Goal: Check status: Check status

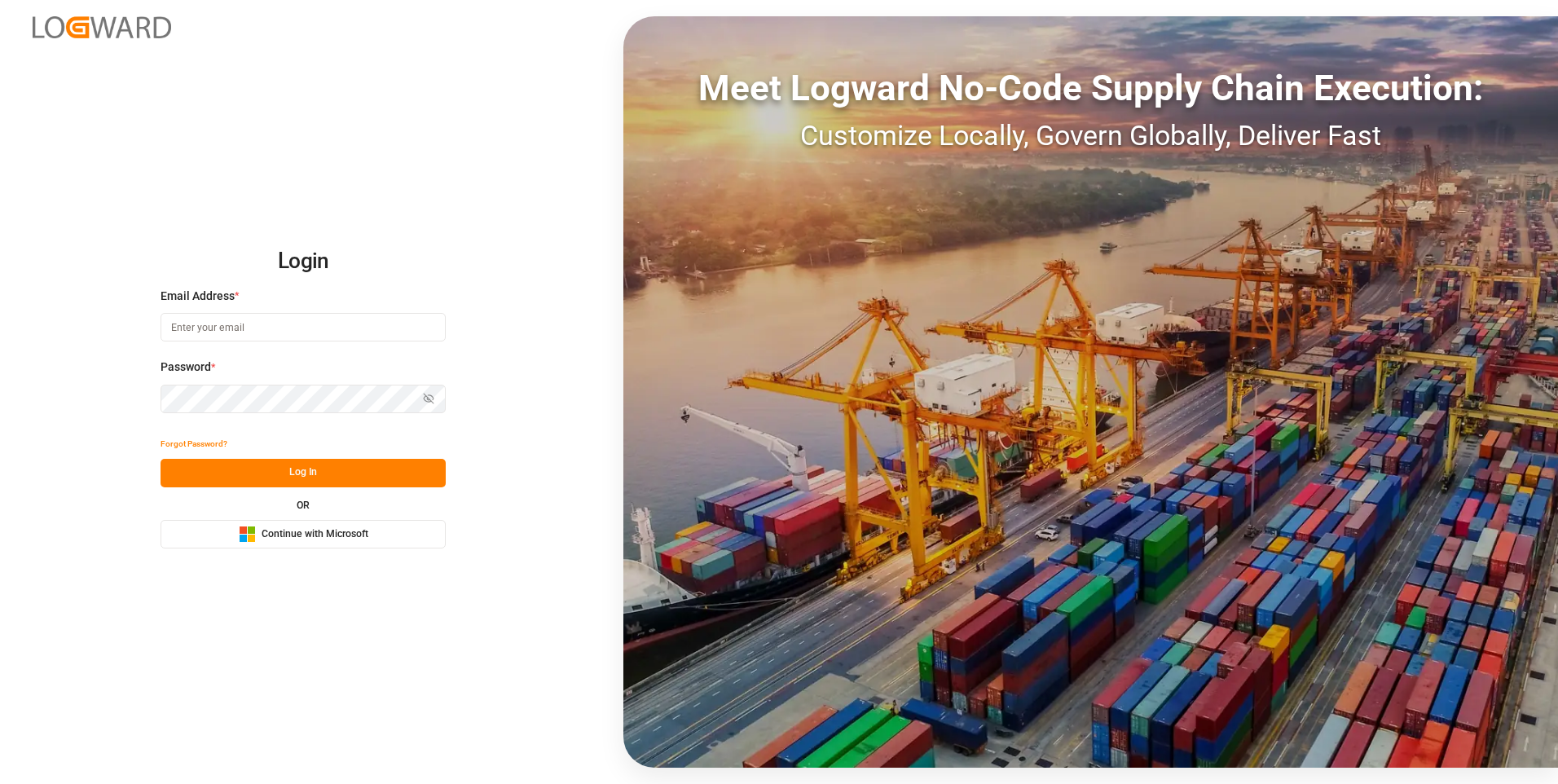
type input "[PERSON_NAME][EMAIL_ADDRESS][PERSON_NAME][DOMAIN_NAME]"
click at [331, 469] on button "Log In" at bounding box center [303, 472] width 285 height 28
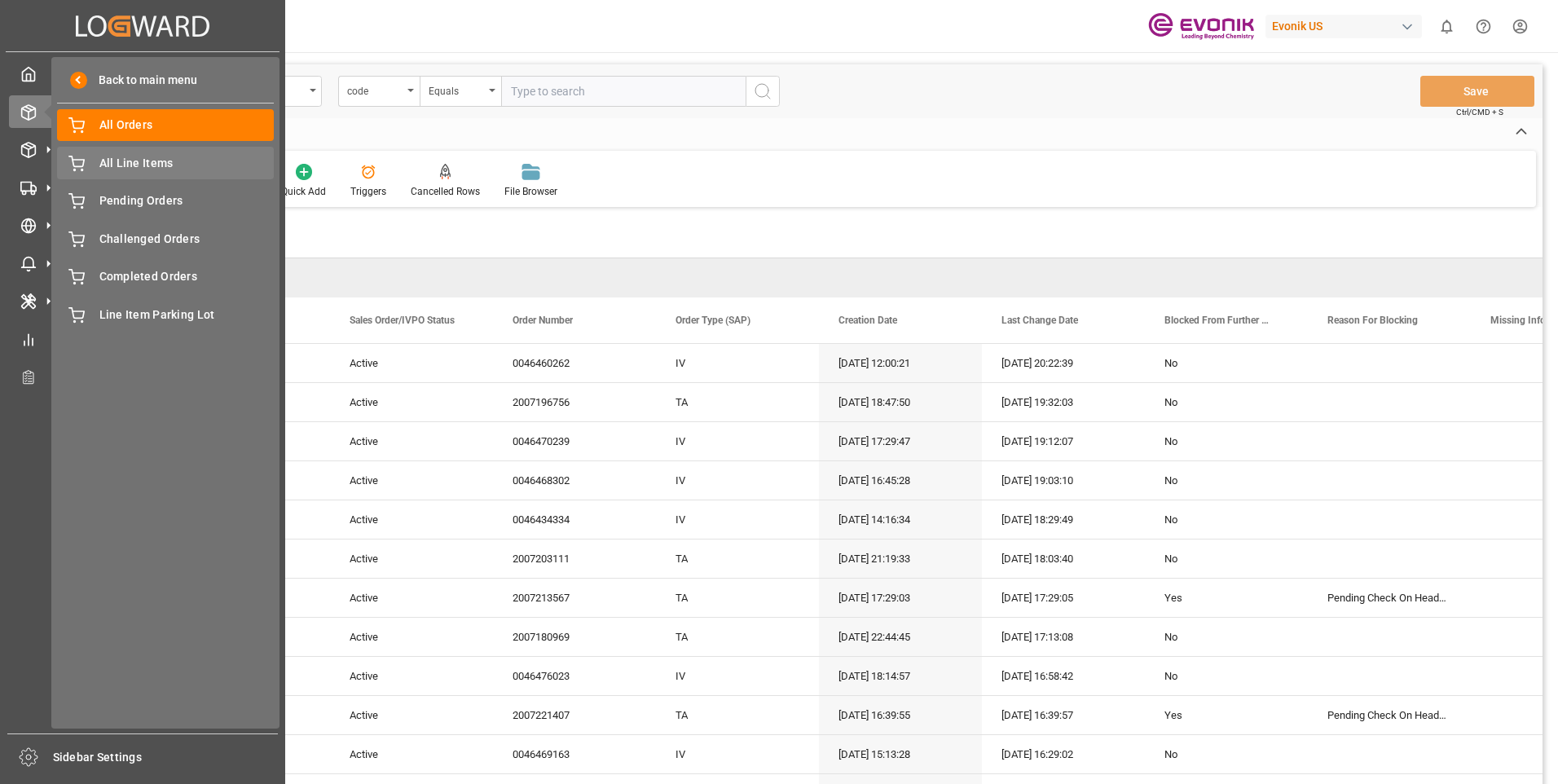
click at [117, 162] on span "All Line Items" at bounding box center [187, 164] width 175 height 17
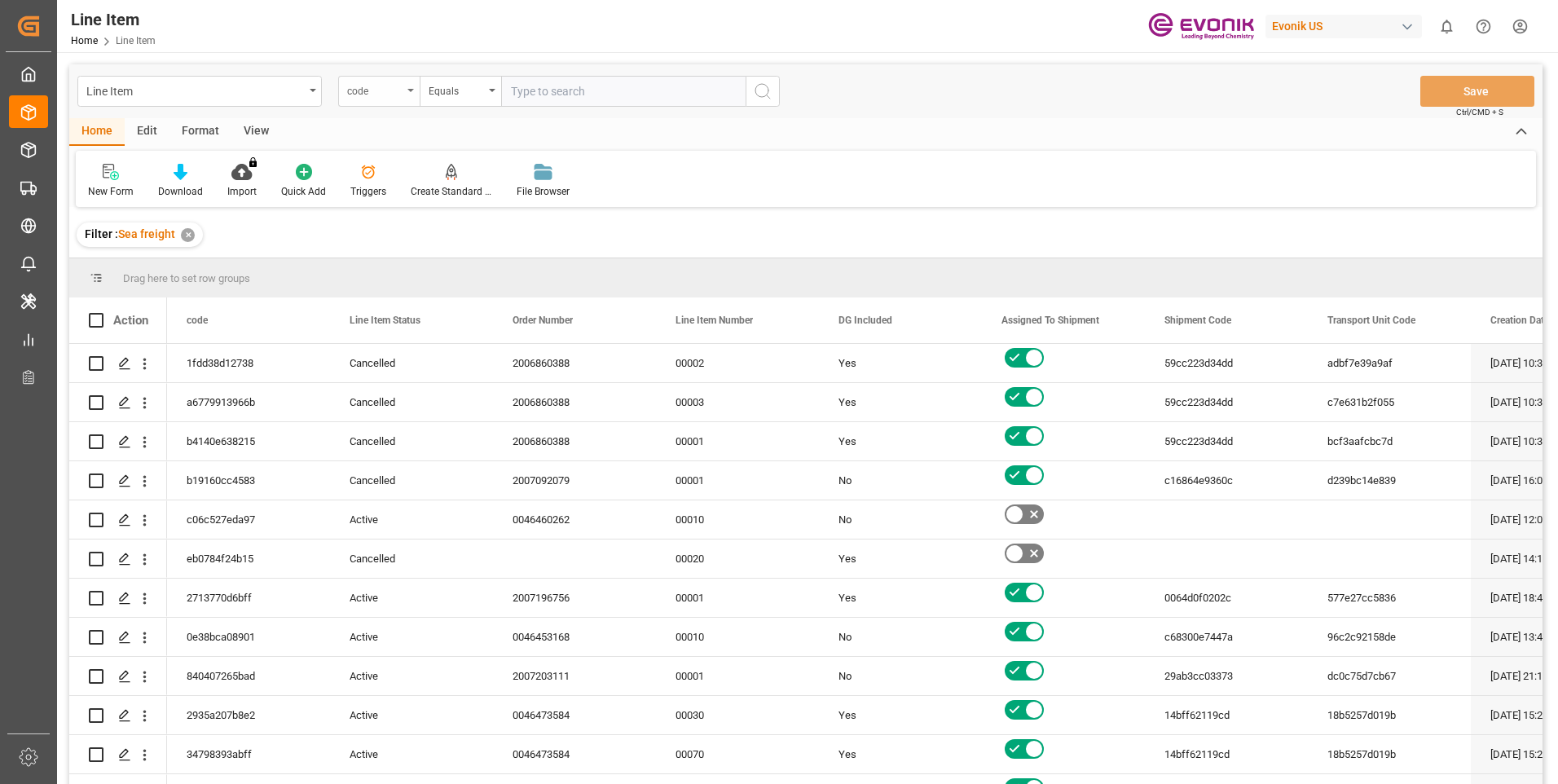
click at [415, 93] on div "code" at bounding box center [379, 91] width 81 height 31
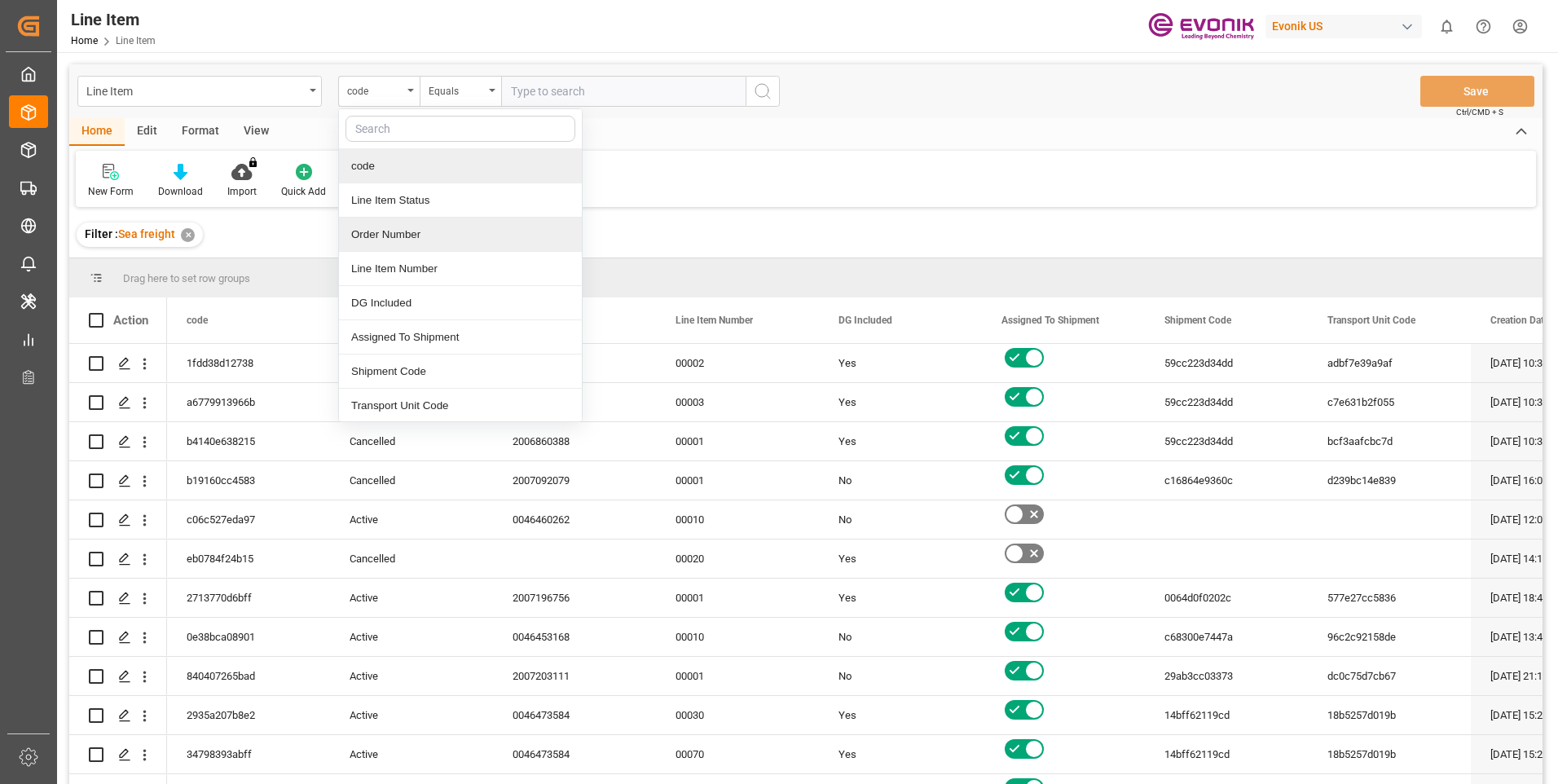
click at [374, 233] on div "Order Number" at bounding box center [461, 234] width 242 height 34
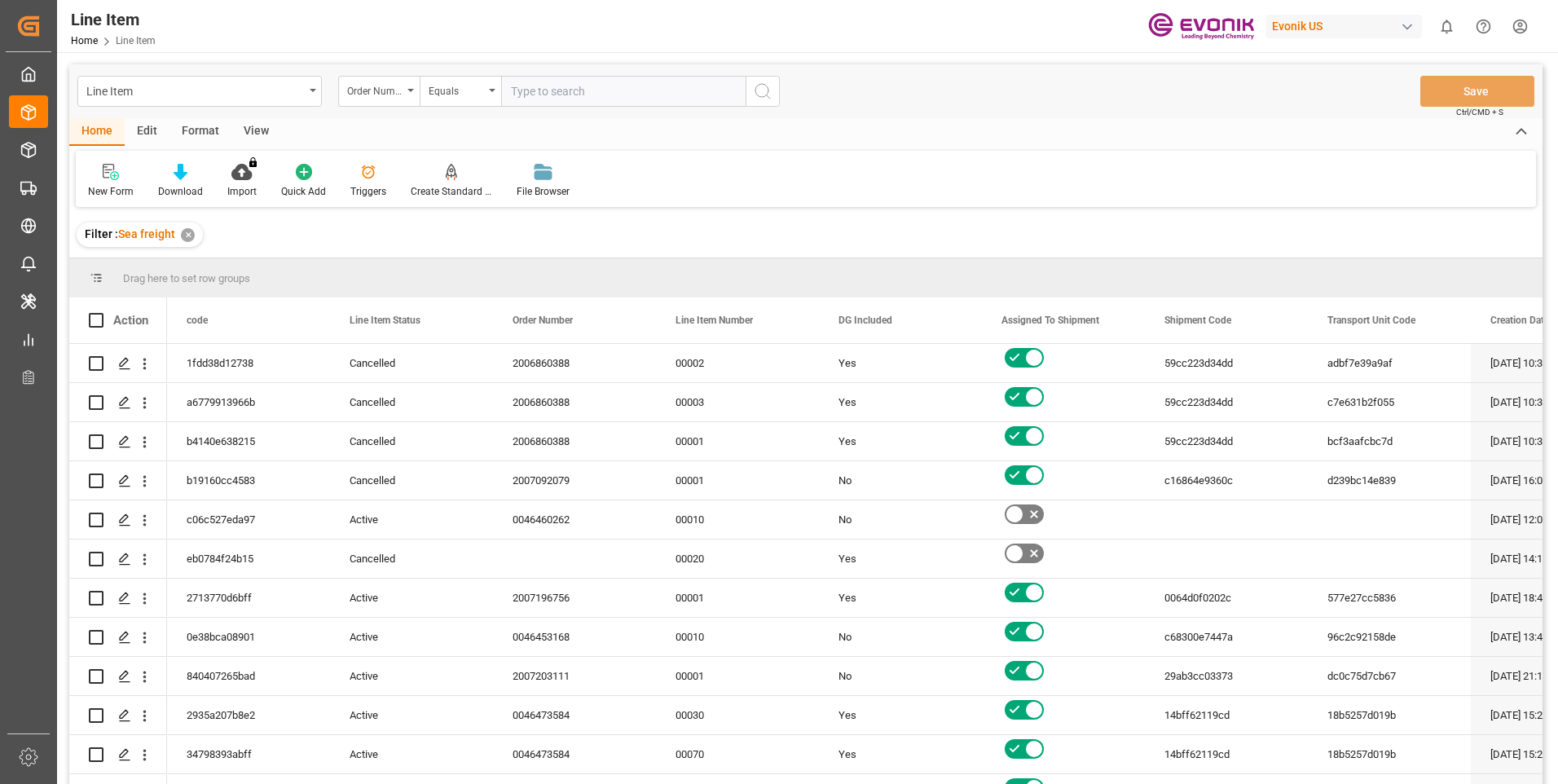
click at [553, 91] on input "text" at bounding box center [623, 91] width 244 height 31
paste input "251005000312"
type input "251005000312"
